Goal: Task Accomplishment & Management: Manage account settings

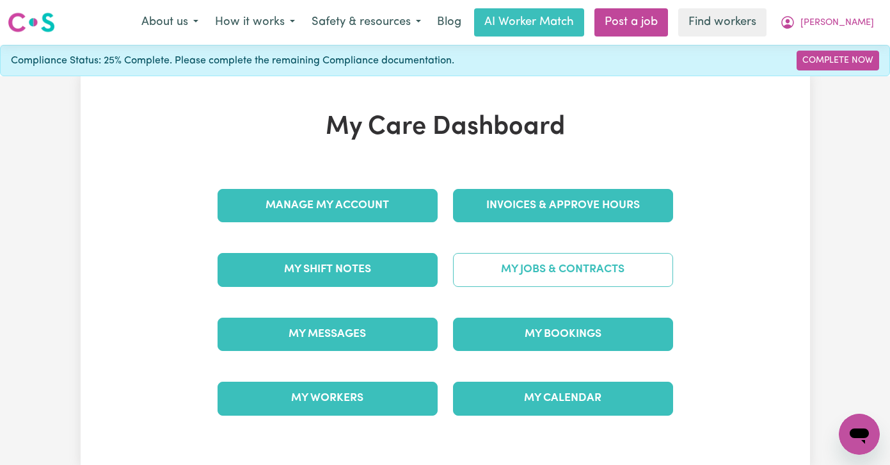
click at [525, 273] on link "My Jobs & Contracts" at bounding box center [563, 269] width 220 height 33
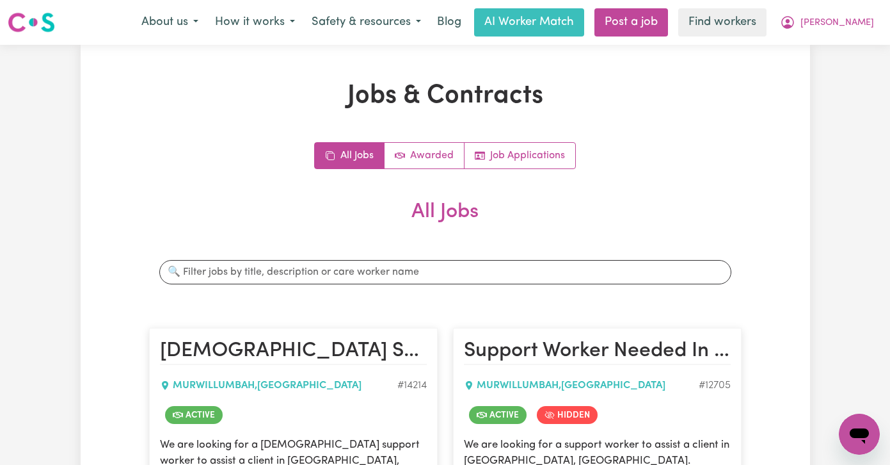
click at [434, 140] on div "Jobs & Contracts All Jobs Awarded Job Applications All Jobs Search jobs [DEMOGR…" at bounding box center [445, 438] width 608 height 714
click at [434, 157] on link "Awarded" at bounding box center [425, 156] width 80 height 26
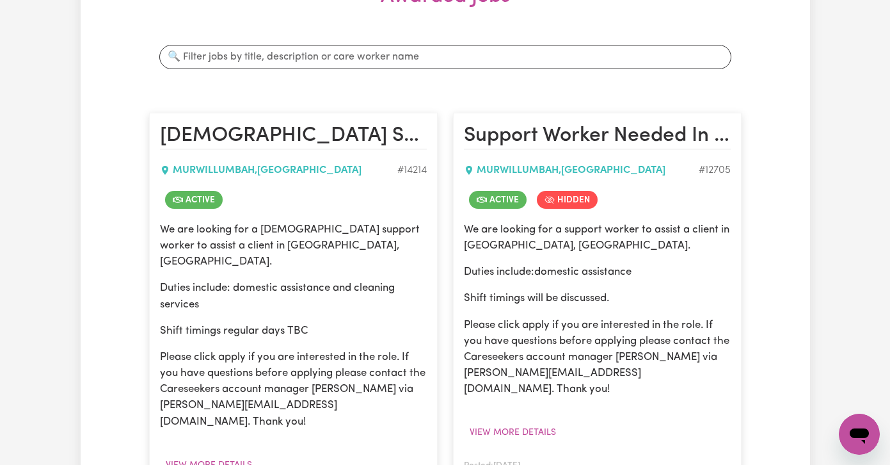
scroll to position [310, 0]
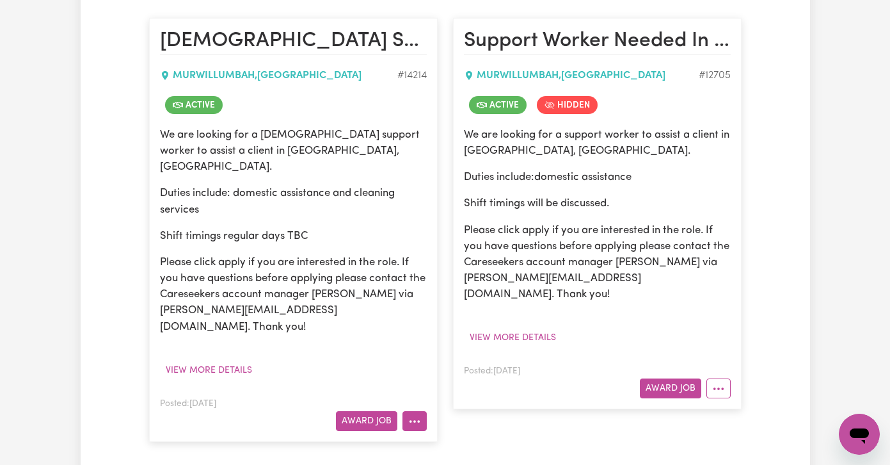
click at [414, 411] on button "More options" at bounding box center [415, 421] width 24 height 20
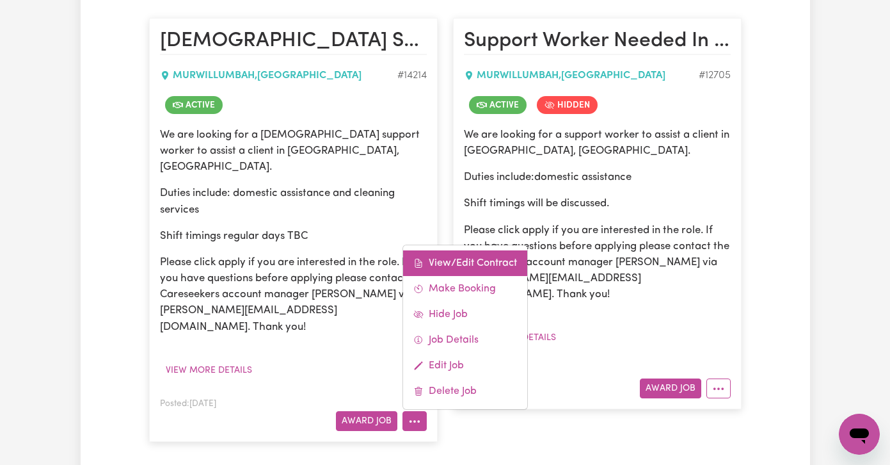
click at [447, 250] on link "View/Edit Contract" at bounding box center [465, 263] width 124 height 26
select select "WEEKDAY_DAYTIME"
select select "ASSISTANCE_SELF_CARE"
select select "ONE"
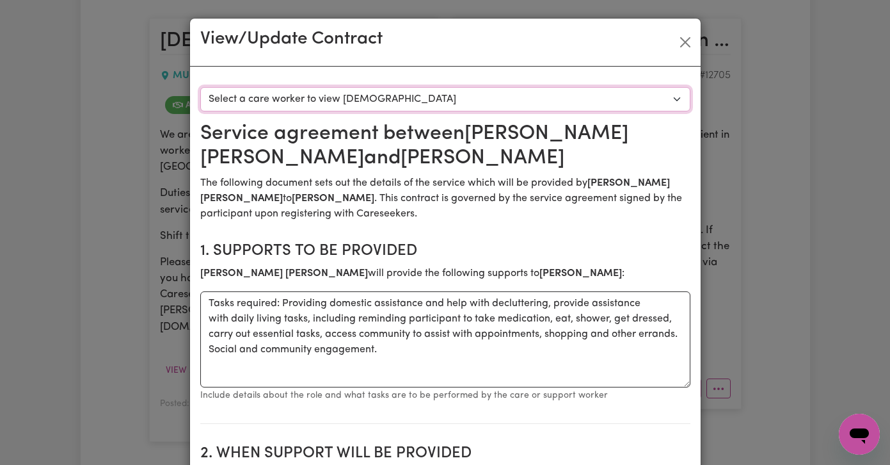
click at [384, 94] on select "Select a care worker to view [DEMOGRAPHIC_DATA] #10338 - [PERSON_NAME] (contrac…" at bounding box center [445, 99] width 490 height 24
click at [685, 41] on button "Close" at bounding box center [685, 42] width 20 height 20
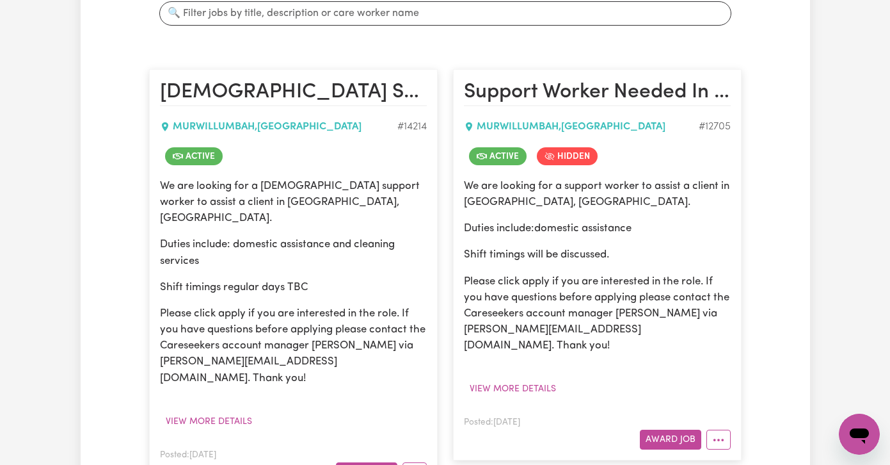
scroll to position [376, 0]
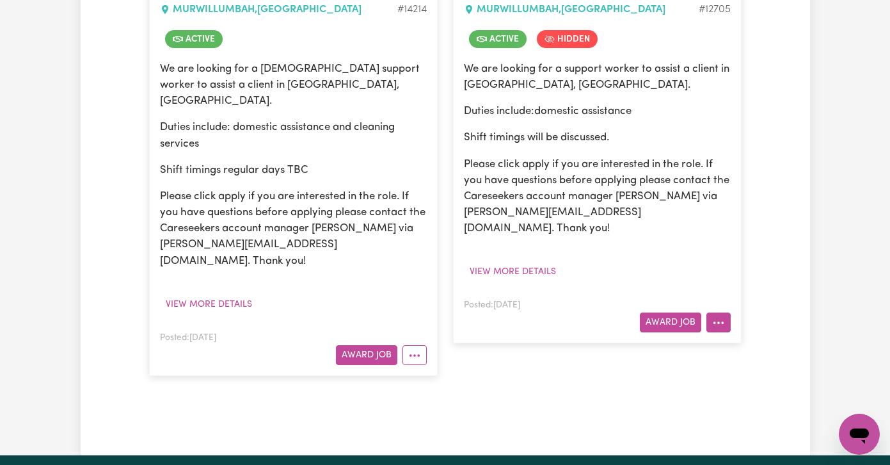
click at [714, 316] on icon "More options" at bounding box center [718, 322] width 13 height 13
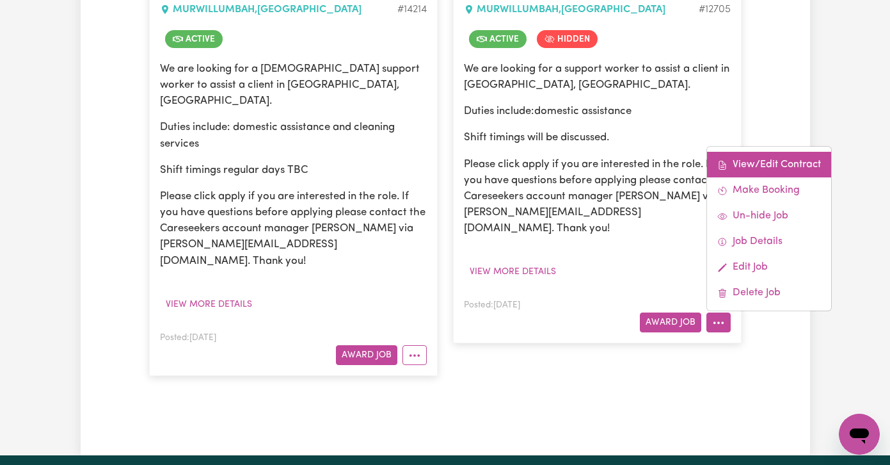
click at [781, 154] on link "View/Edit Contract" at bounding box center [769, 165] width 124 height 26
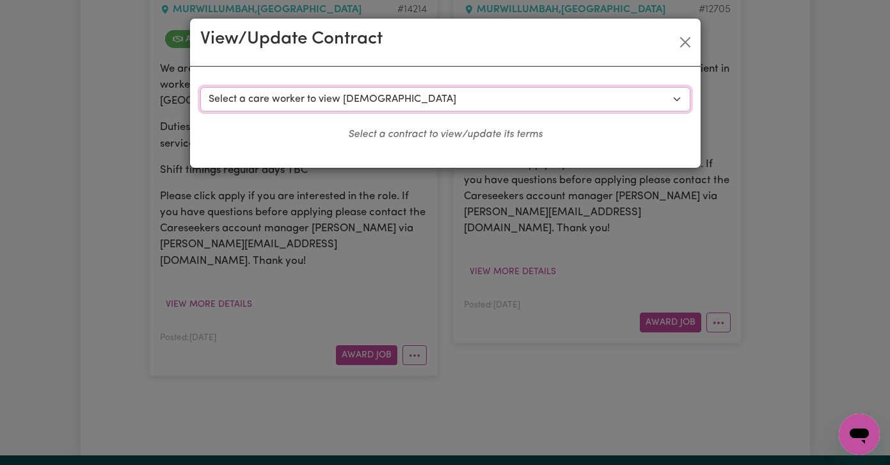
click at [554, 104] on select "Select a care worker to view [DEMOGRAPHIC_DATA] #9319 - [PERSON_NAME] (contract…" at bounding box center [445, 99] width 490 height 24
select select "9829"
select select "WEEKDAY_DAYTIME"
select select "ASSISTANCE_SELF_CARE"
select select "ONE"
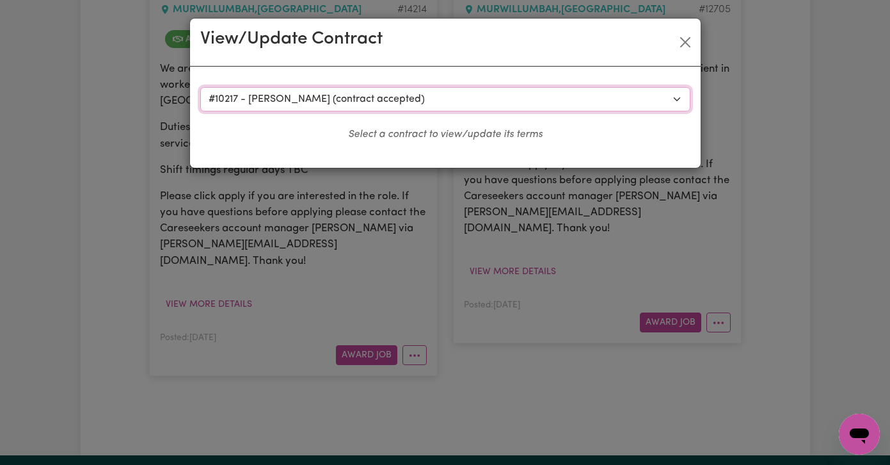
select select "[DATE]"
select select "ASSISTANCE_SELF_CARE"
select select "ONE"
select select "[DATE]"
select select "ASSISTANCE_SELF_CARE"
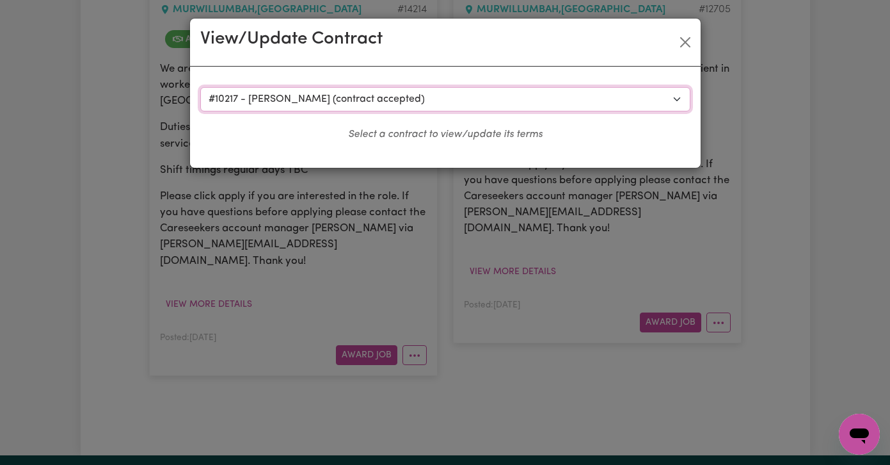
select select "ONE"
select select "PUBLIC_HOLIDAY"
select select "ASSISTANCE_SELF_CARE"
select select "ONE"
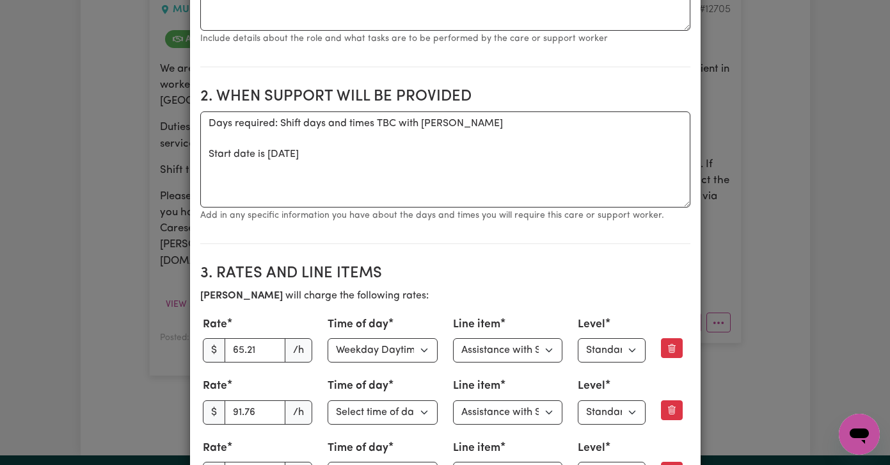
scroll to position [412, 0]
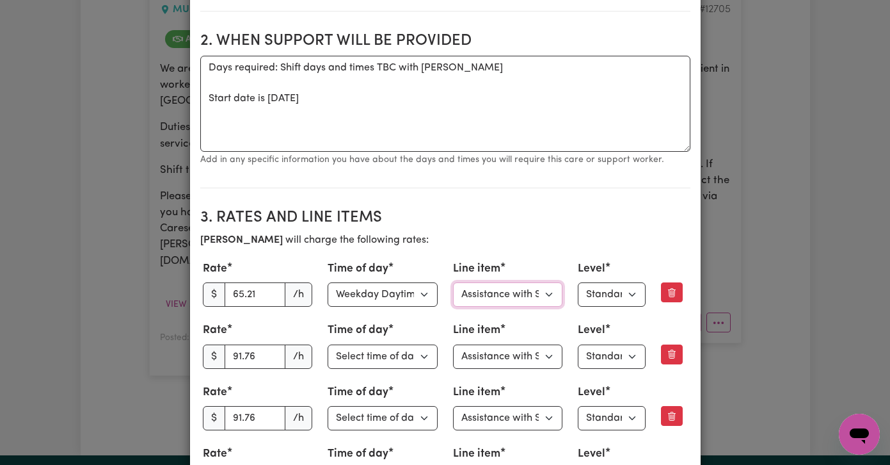
click at [539, 293] on select "Select line item Assistance with Self Care Activities Assistance with personal …" at bounding box center [508, 294] width 110 height 24
select select "COMMUNITY_ACCESS"
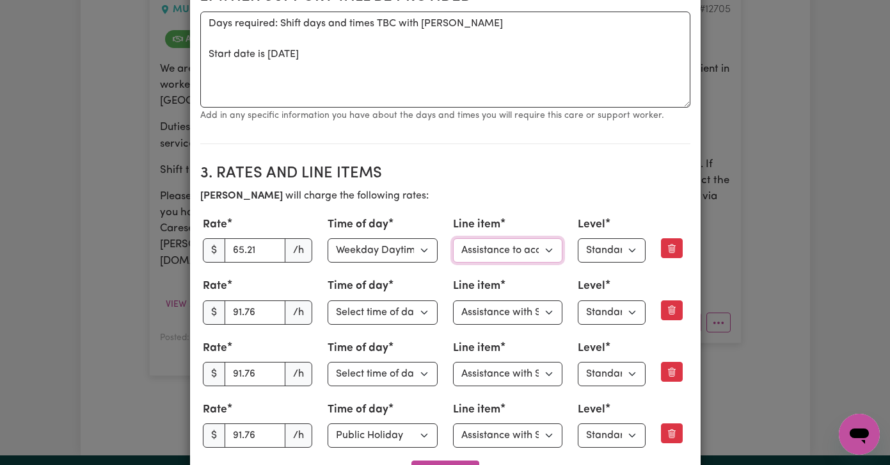
scroll to position [463, 0]
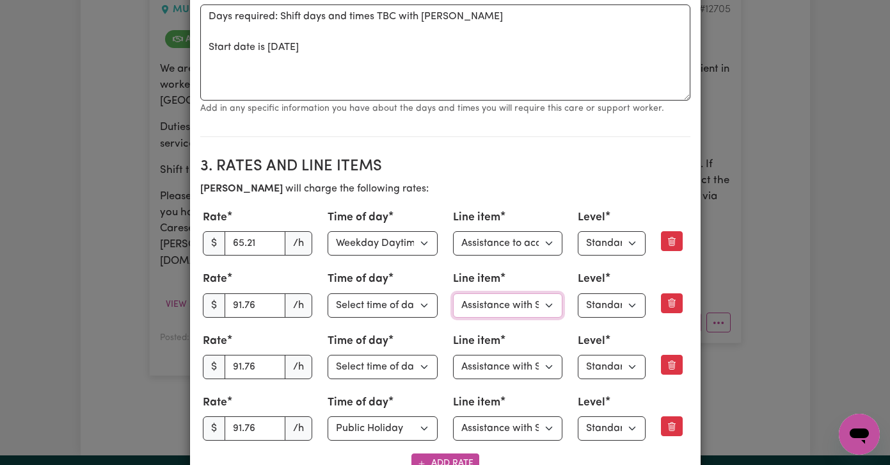
click at [541, 305] on select "Select line item Assistance with Self Care Activities Assistance with personal …" at bounding box center [508, 305] width 110 height 24
select select "COMMUNITY_ACCESS"
click at [623, 241] on select "Select level Standard Level 1 High Intensity Level 2" at bounding box center [612, 243] width 68 height 24
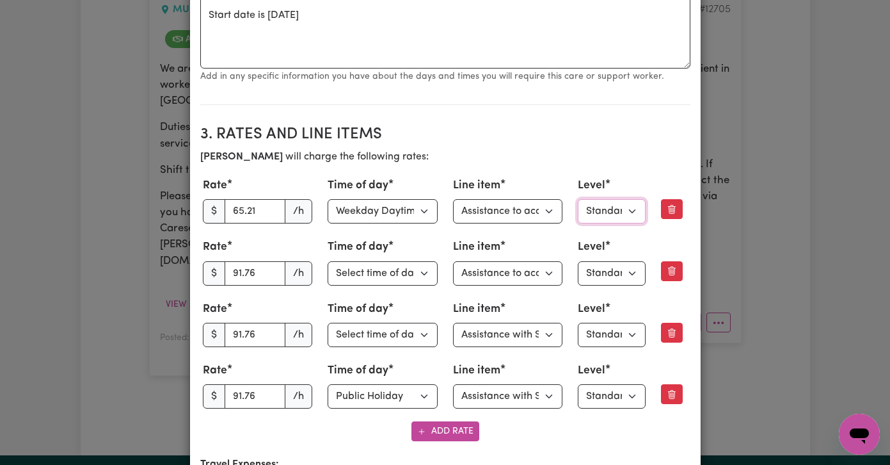
scroll to position [0, 0]
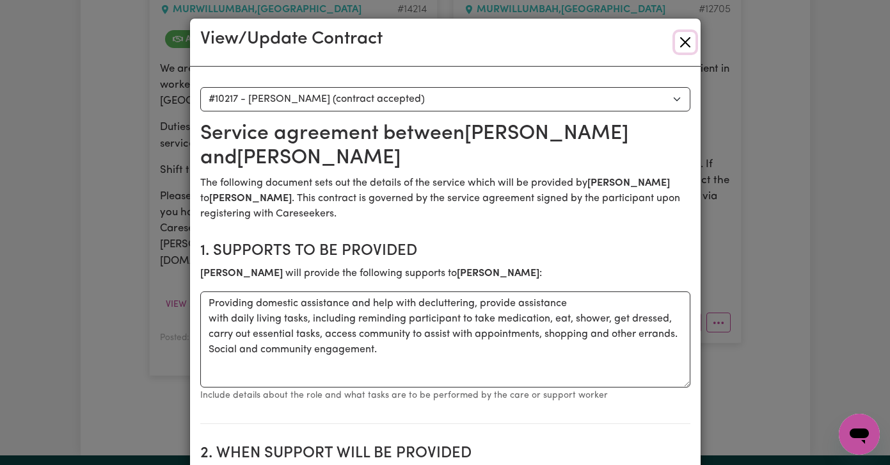
click at [689, 32] on button "Close" at bounding box center [685, 42] width 20 height 20
